Goal: Check status

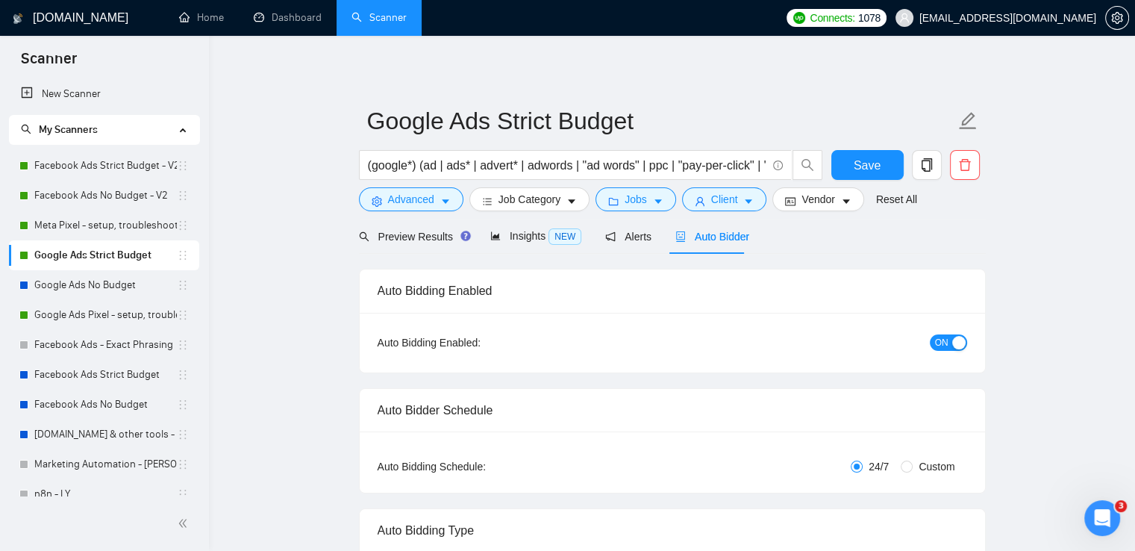
scroll to position [75, 0]
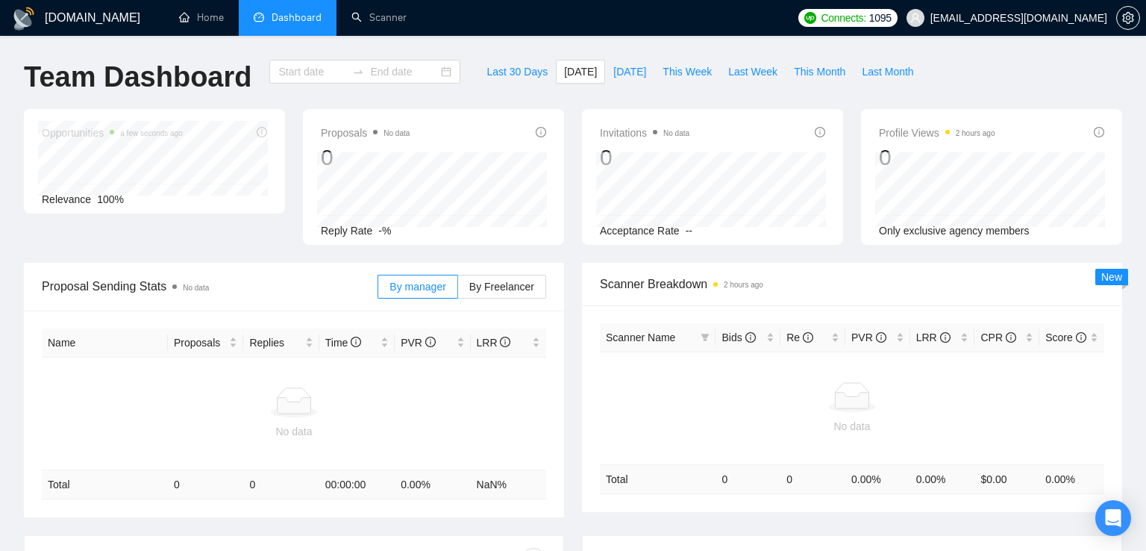
type input "[DATE]"
